Goal: Task Accomplishment & Management: Use online tool/utility

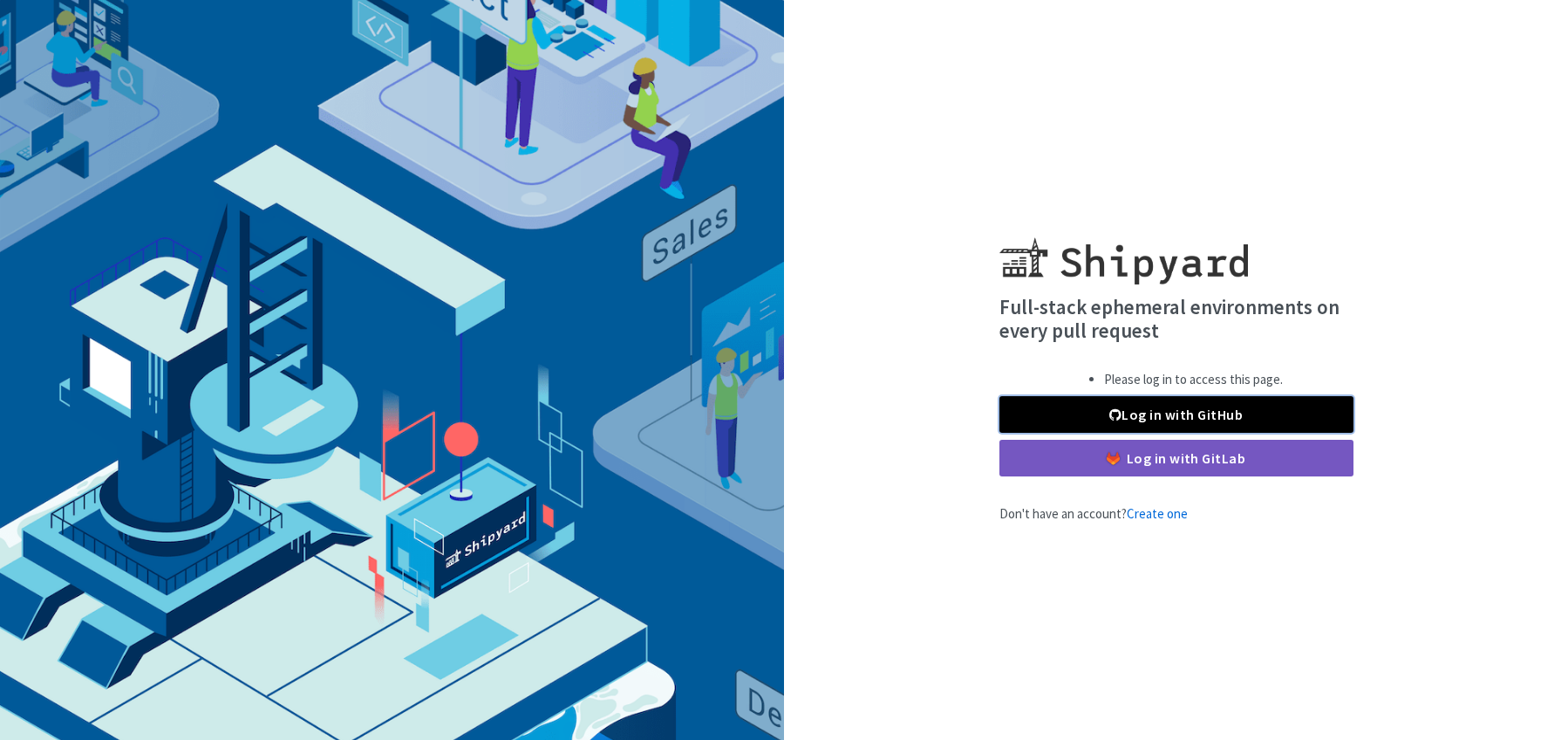
click at [1176, 417] on link "Log in with GitHub" at bounding box center [1176, 414] width 354 height 37
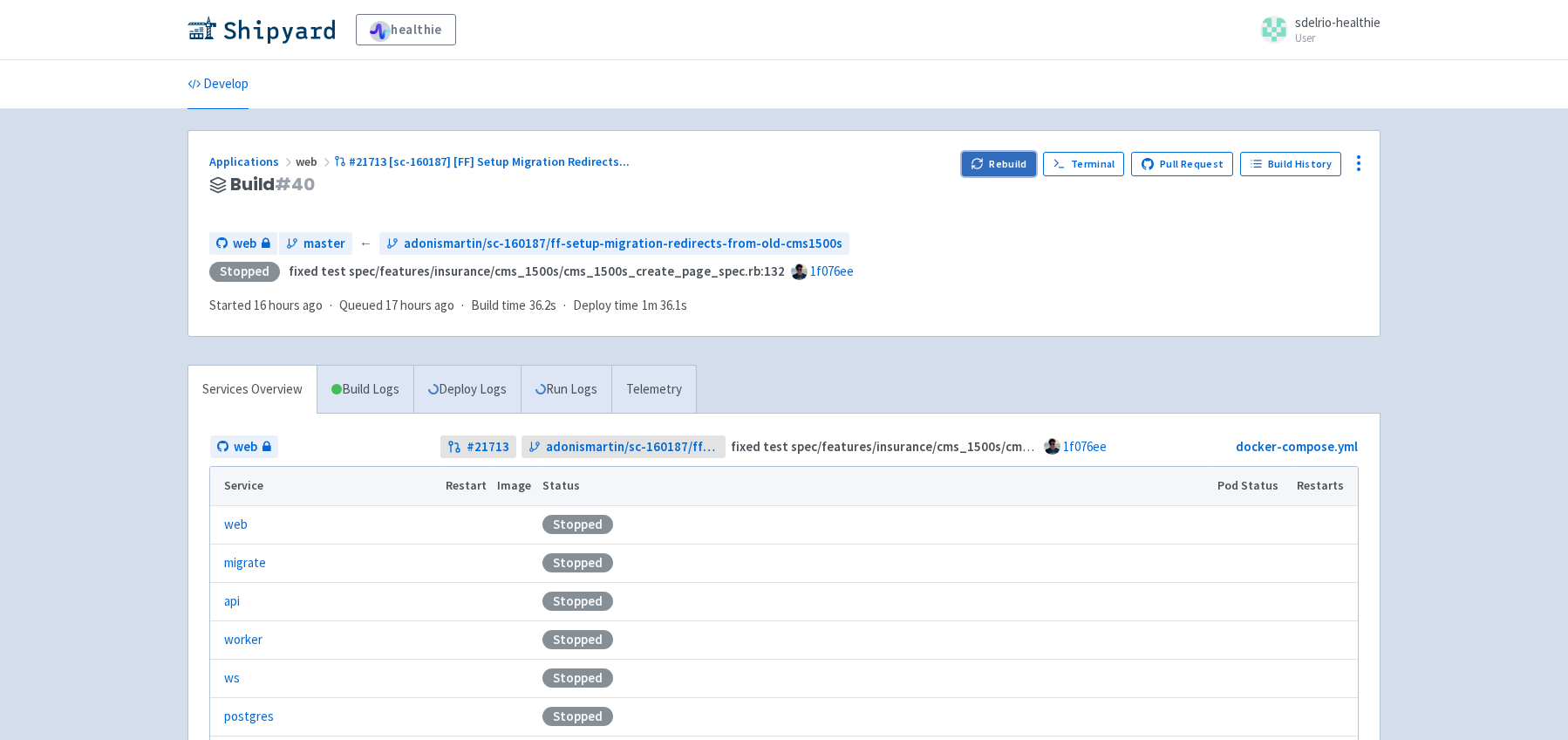
click at [1013, 169] on button "Rebuild" at bounding box center [999, 165] width 75 height 25
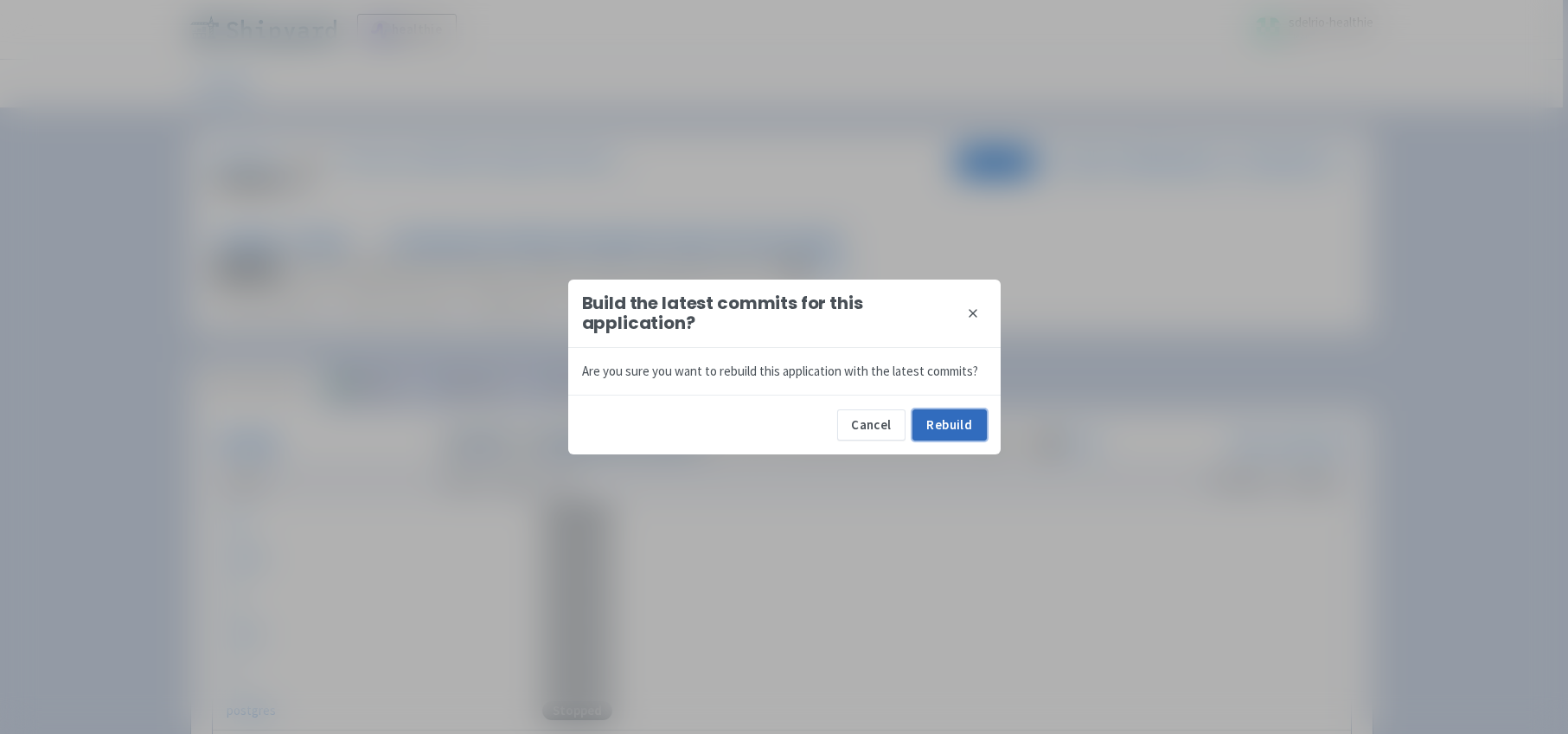
click at [955, 434] on button "Rebuild" at bounding box center [949, 425] width 74 height 31
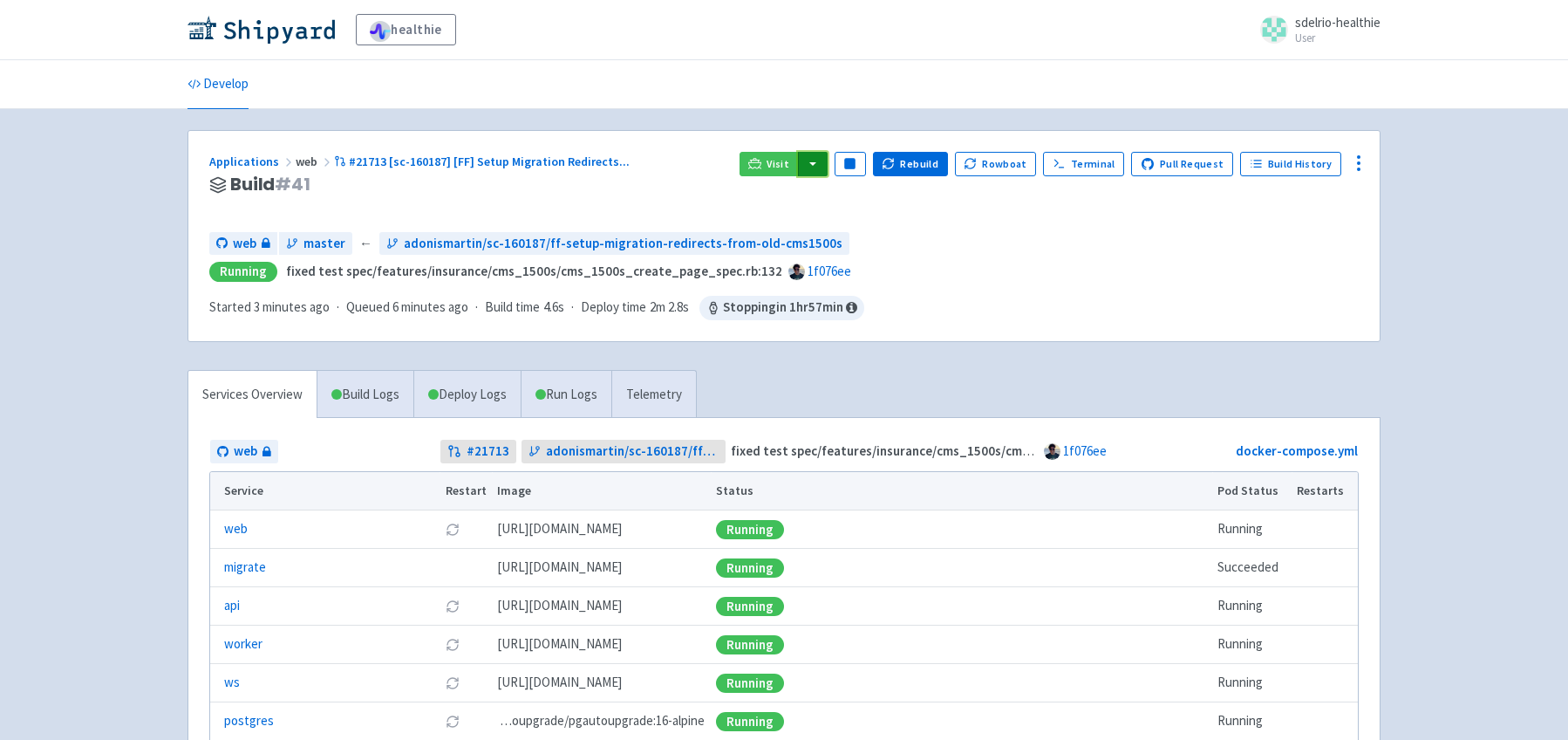
click at [823, 157] on button "button" at bounding box center [812, 165] width 29 height 25
click at [858, 225] on link "web (web)" at bounding box center [846, 225] width 100 height 27
